Goal: Transaction & Acquisition: Purchase product/service

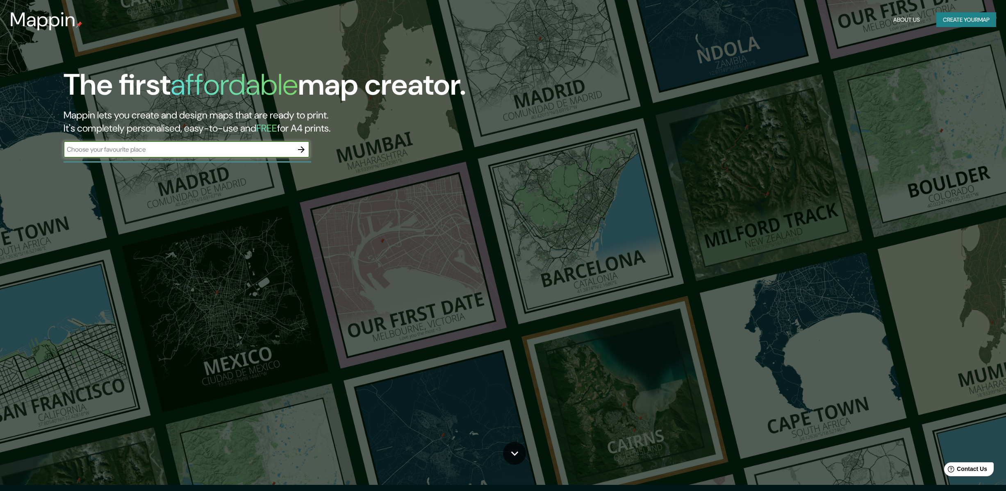
click at [205, 148] on input "text" at bounding box center [179, 149] width 230 height 9
click at [143, 156] on div "huac ​" at bounding box center [187, 149] width 246 height 16
paste input "[PERSON_NAME], 15505"
type input "[PERSON_NAME], 15505"
click at [301, 151] on icon "button" at bounding box center [301, 150] width 10 height 10
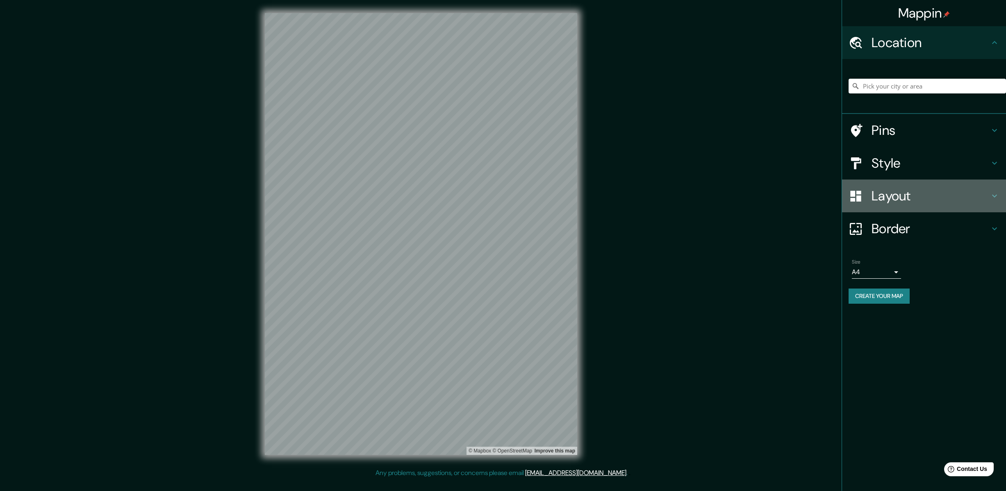
click at [948, 195] on h4 "Layout" at bounding box center [931, 196] width 118 height 16
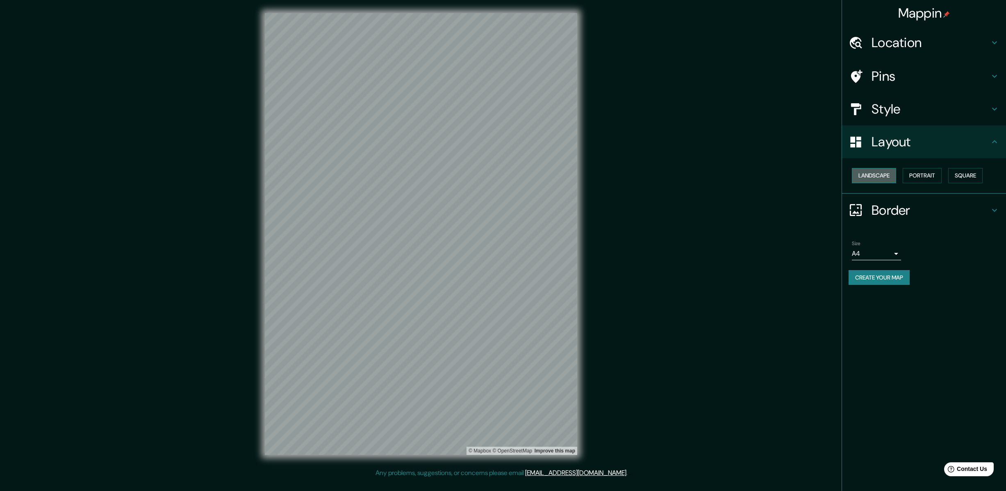
click at [883, 175] on button "Landscape" at bounding box center [874, 175] width 44 height 15
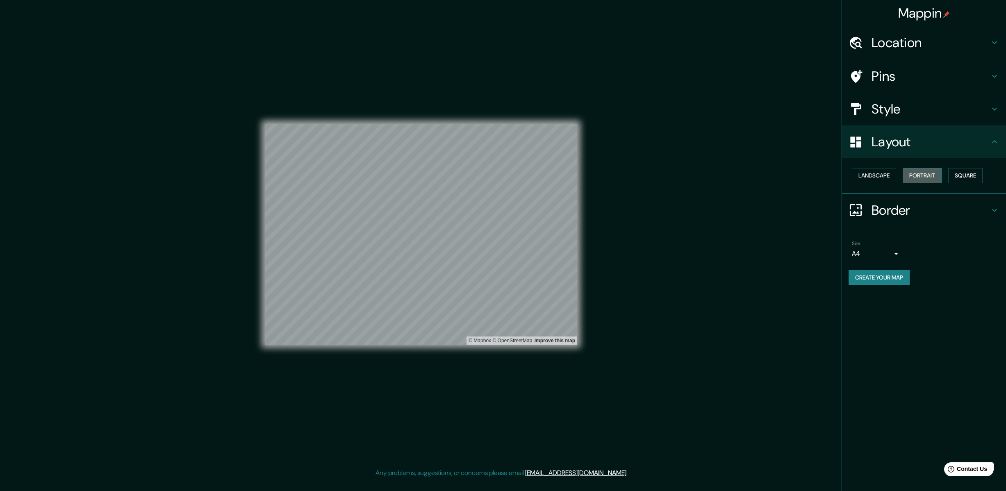
click at [920, 175] on button "Portrait" at bounding box center [922, 175] width 39 height 15
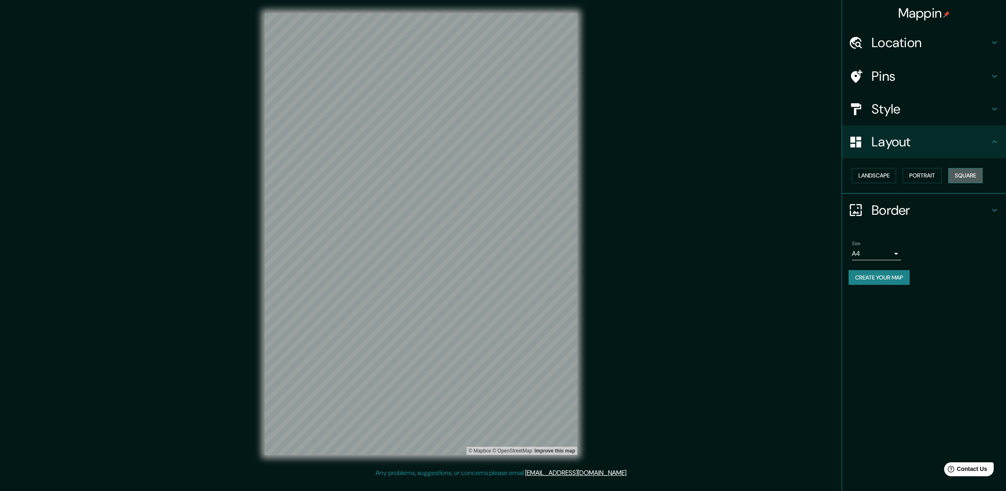
click at [966, 175] on button "Square" at bounding box center [965, 175] width 34 height 15
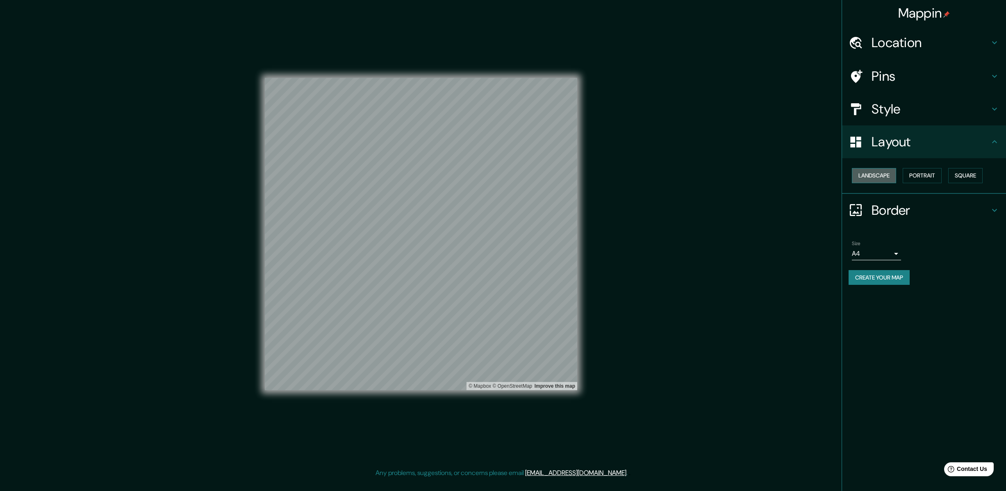
click at [881, 174] on button "Landscape" at bounding box center [874, 175] width 44 height 15
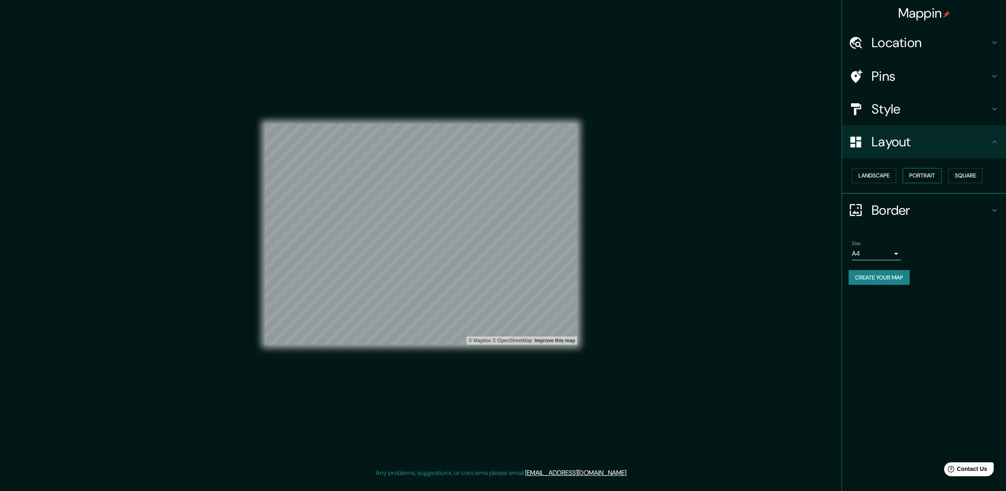
click at [924, 175] on button "Portrait" at bounding box center [922, 175] width 39 height 15
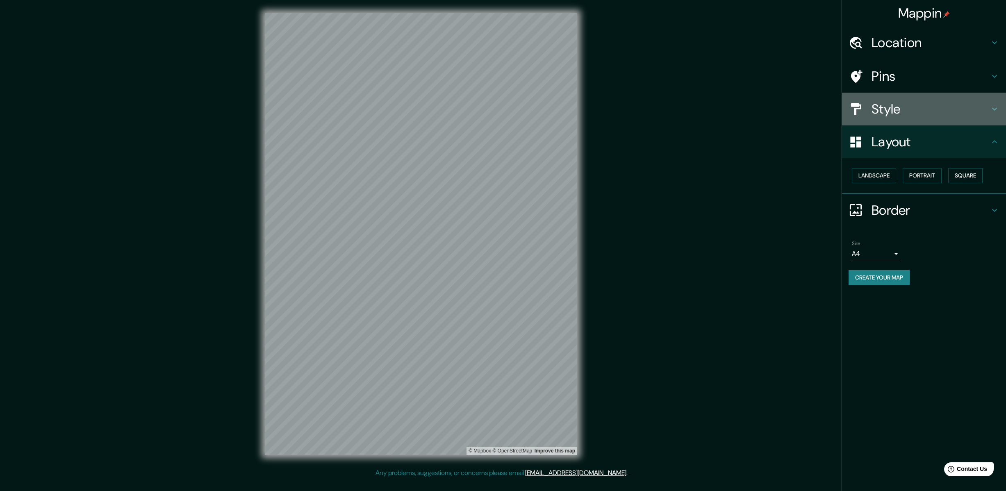
click at [936, 112] on h4 "Style" at bounding box center [931, 109] width 118 height 16
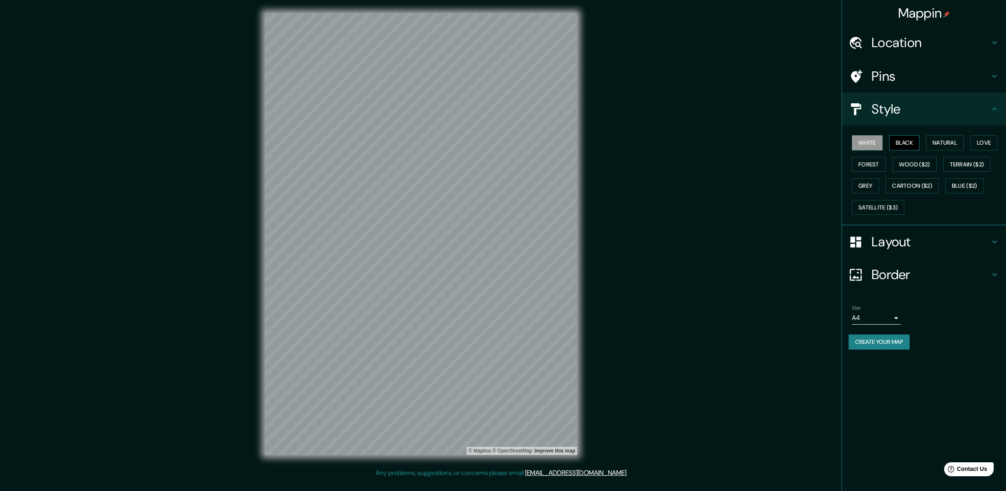
click at [909, 140] on button "Black" at bounding box center [904, 142] width 31 height 15
click at [945, 143] on button "Natural" at bounding box center [945, 142] width 38 height 15
click at [985, 142] on button "Love" at bounding box center [983, 142] width 27 height 15
click at [953, 143] on button "Natural" at bounding box center [945, 142] width 38 height 15
click at [921, 162] on button "Wood ($2)" at bounding box center [915, 164] width 44 height 15
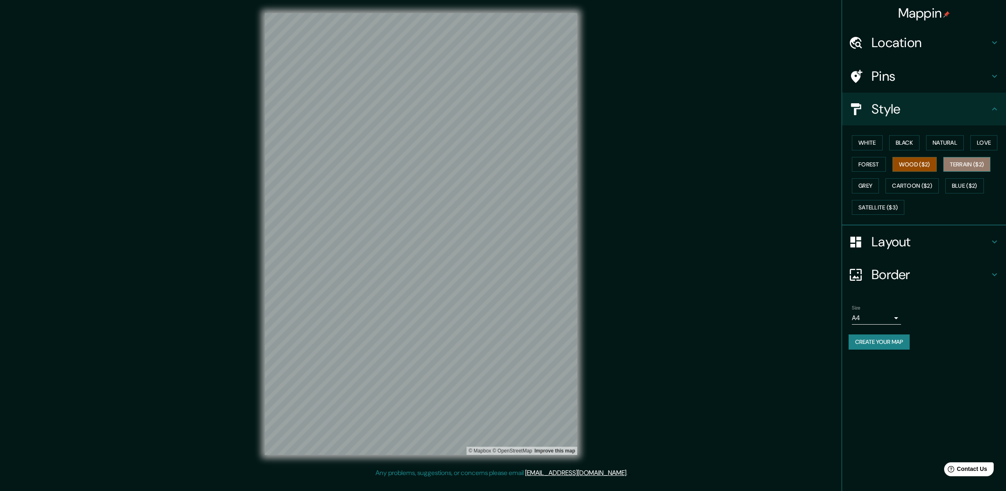
click at [973, 164] on button "Terrain ($2)" at bounding box center [967, 164] width 48 height 15
click at [866, 164] on button "Forest" at bounding box center [869, 164] width 34 height 15
click at [870, 186] on button "Grey" at bounding box center [865, 185] width 27 height 15
click at [902, 186] on button "Cartoon ($2)" at bounding box center [912, 185] width 53 height 15
click at [948, 180] on button "Blue ($2)" at bounding box center [964, 185] width 39 height 15
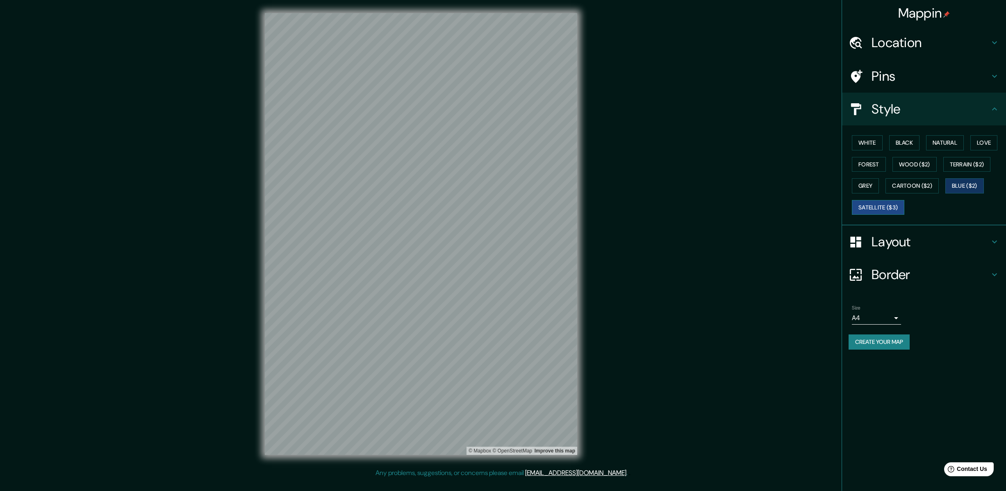
click at [881, 207] on button "Satellite ($3)" at bounding box center [878, 207] width 52 height 15
click at [941, 146] on button "Natural" at bounding box center [945, 142] width 38 height 15
click at [913, 273] on h4 "Border" at bounding box center [931, 274] width 118 height 16
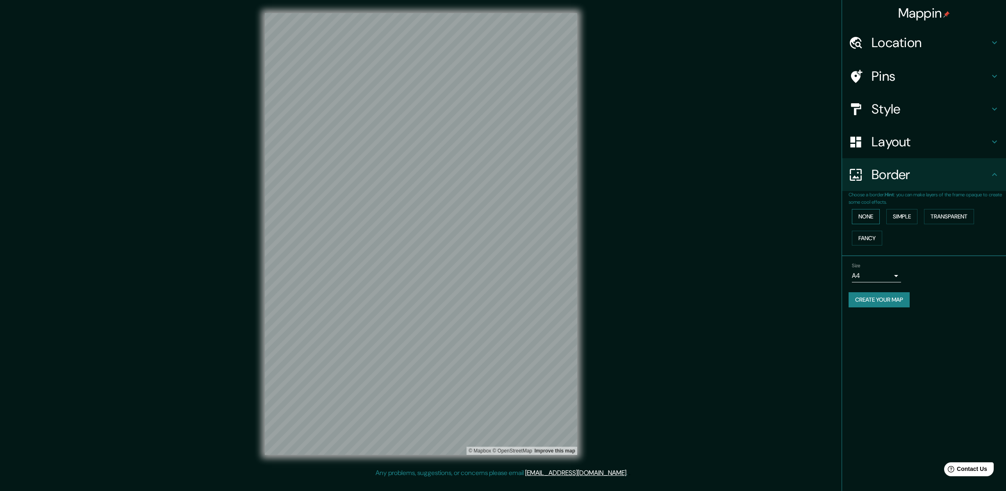
click at [868, 217] on button "None" at bounding box center [866, 216] width 28 height 15
click at [892, 213] on button "Simple" at bounding box center [901, 216] width 31 height 15
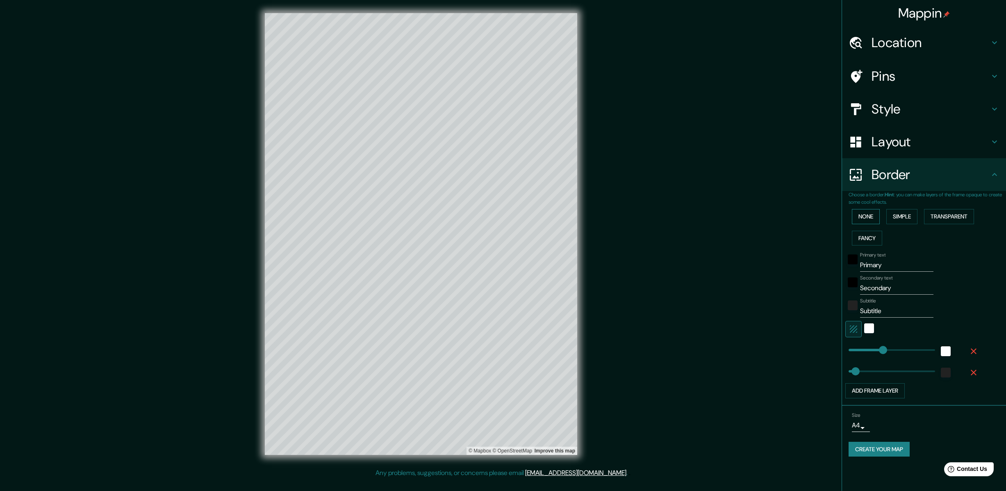
click at [869, 219] on button "None" at bounding box center [866, 216] width 28 height 15
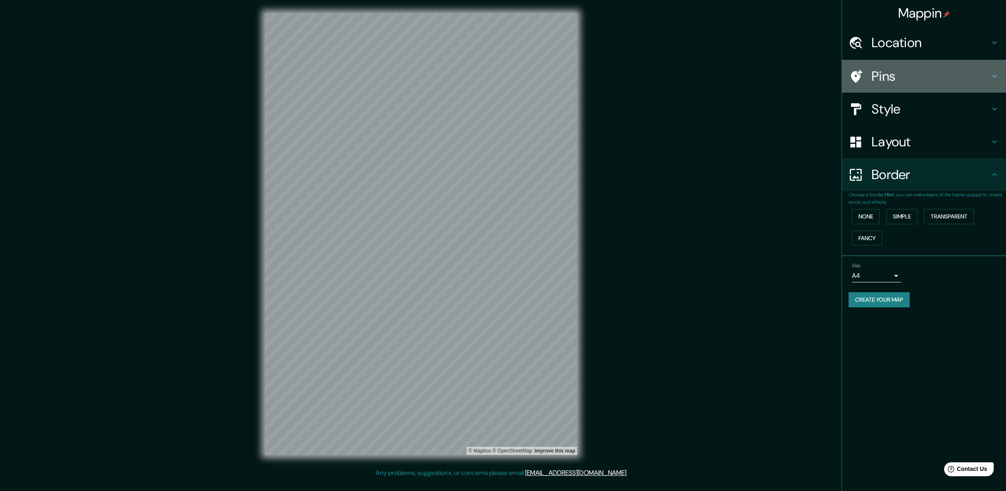
click at [886, 72] on h4 "Pins" at bounding box center [931, 76] width 118 height 16
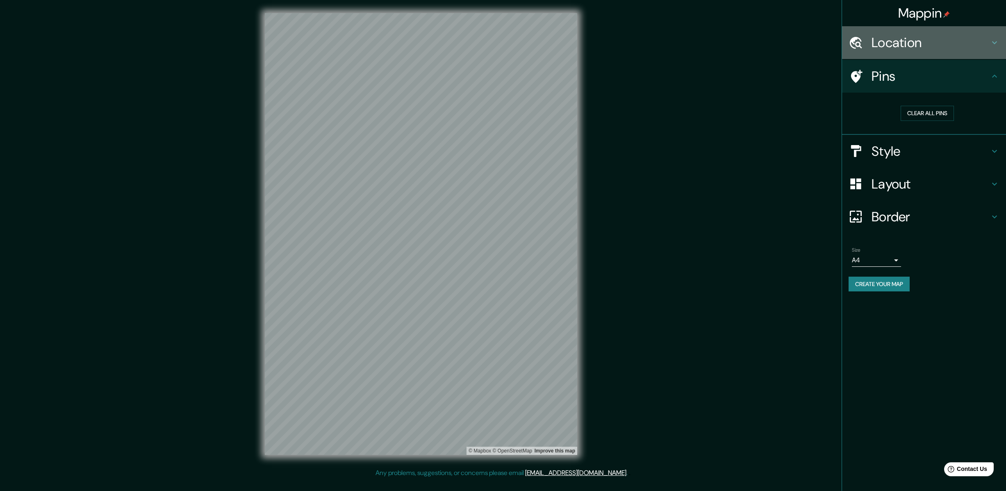
click at [888, 52] on div "Location" at bounding box center [924, 42] width 164 height 33
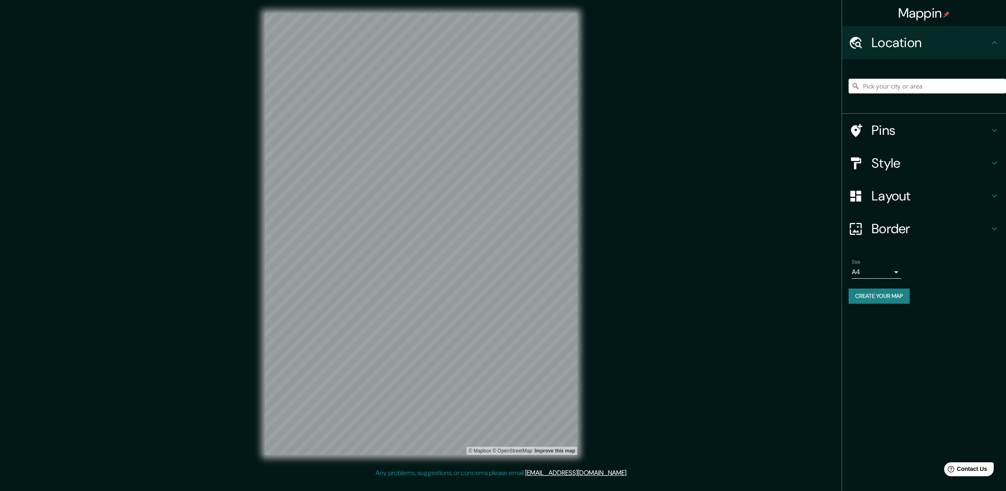
click at [918, 50] on h4 "Location" at bounding box center [931, 42] width 118 height 16
click at [889, 270] on body "Mappin Location Pins Style Layout Border Choose a border. Hint : you can make l…" at bounding box center [503, 245] width 1006 height 491
click at [872, 306] on li "A3" at bounding box center [876, 304] width 49 height 15
type input "a4"
click at [895, 273] on body "Mappin Location Pins Style Layout Border Choose a border. Hint : you can make l…" at bounding box center [503, 245] width 1006 height 491
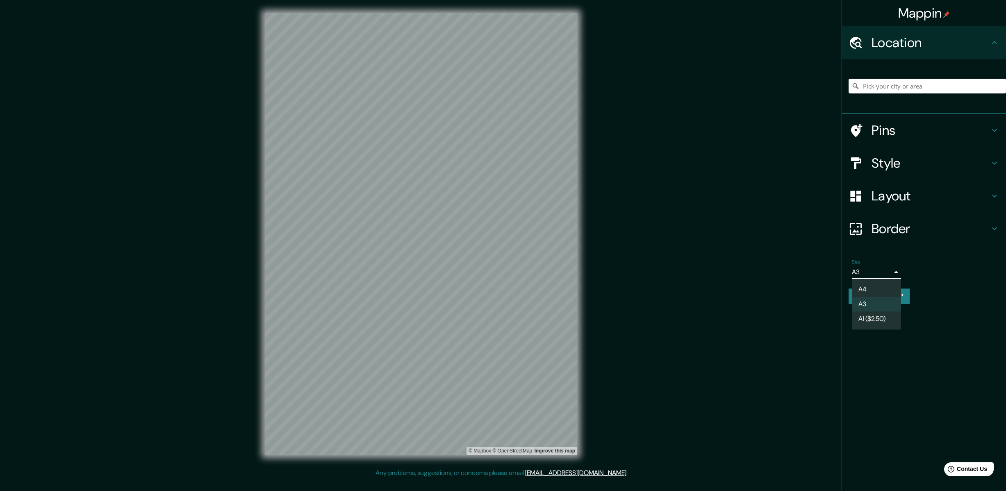
click at [938, 292] on div at bounding box center [503, 245] width 1006 height 491
click at [886, 297] on button "Create your map" at bounding box center [879, 296] width 61 height 15
click at [938, 332] on div "Mappin Location Pins Style Layout Border Choose a border. Hint : you can make l…" at bounding box center [924, 245] width 164 height 491
